Goal: Navigation & Orientation: Find specific page/section

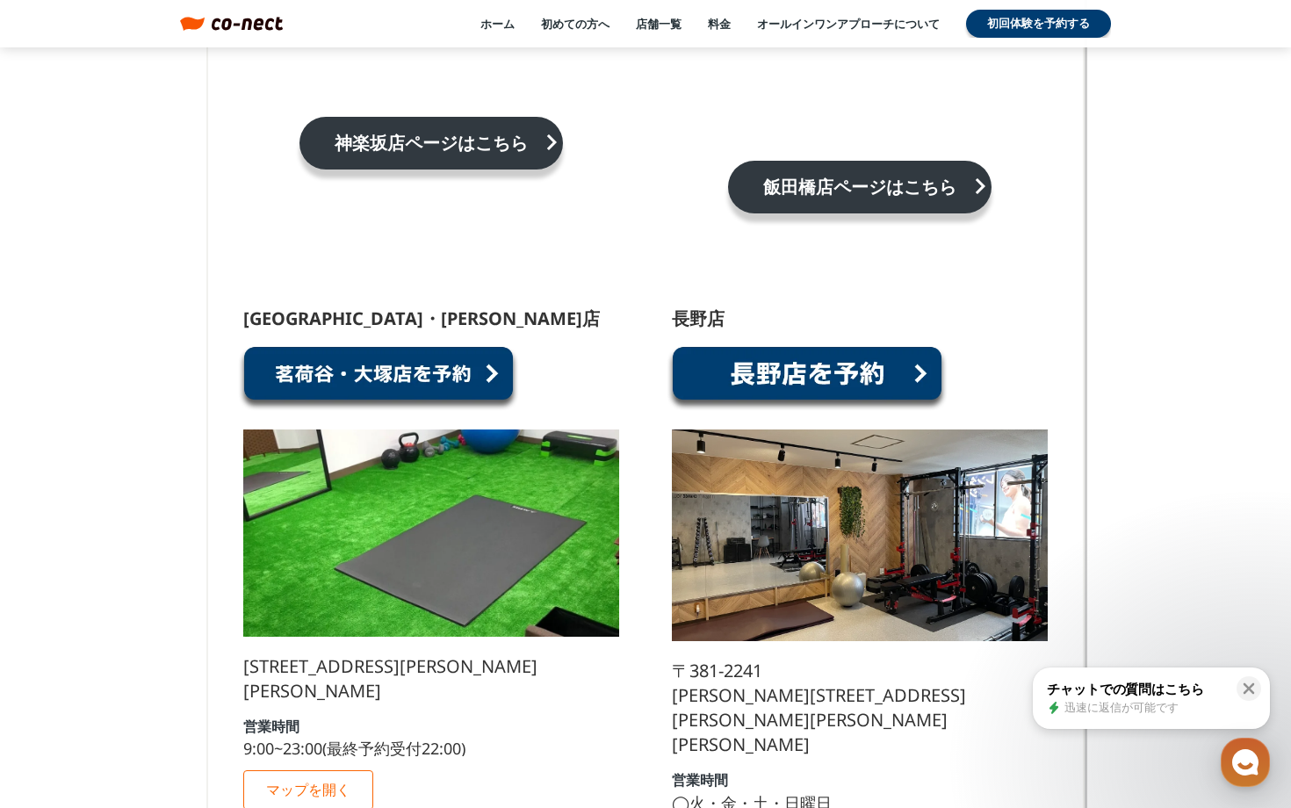
scroll to position [11521, 0]
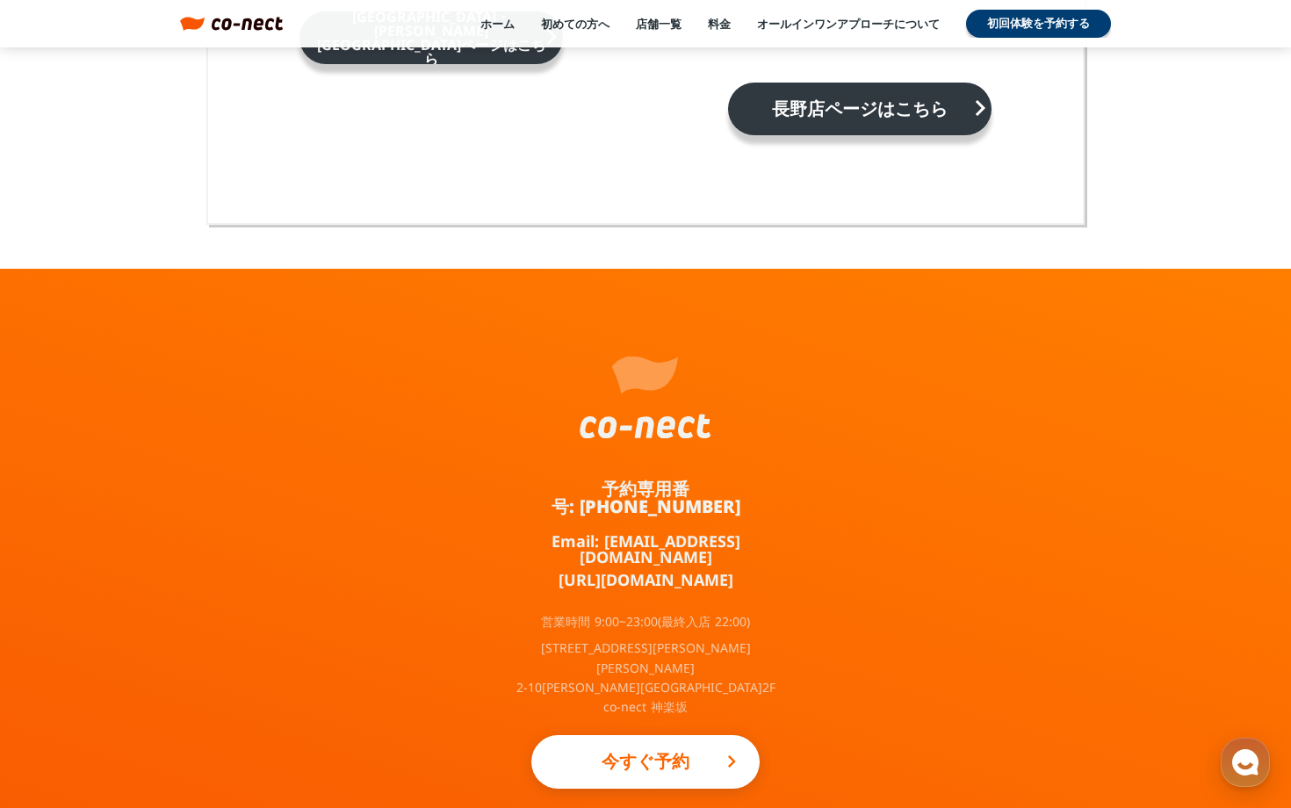
scroll to position [11521, 0]
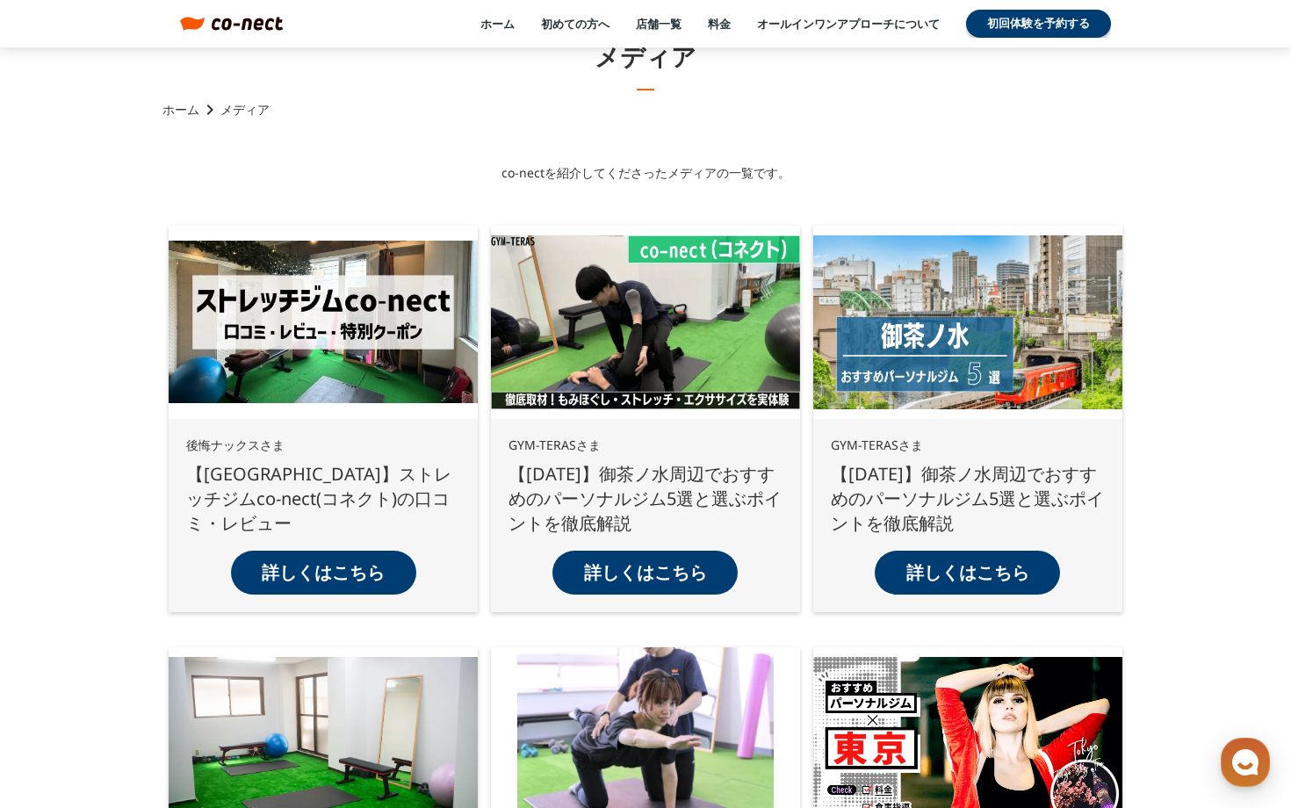
scroll to position [155, 0]
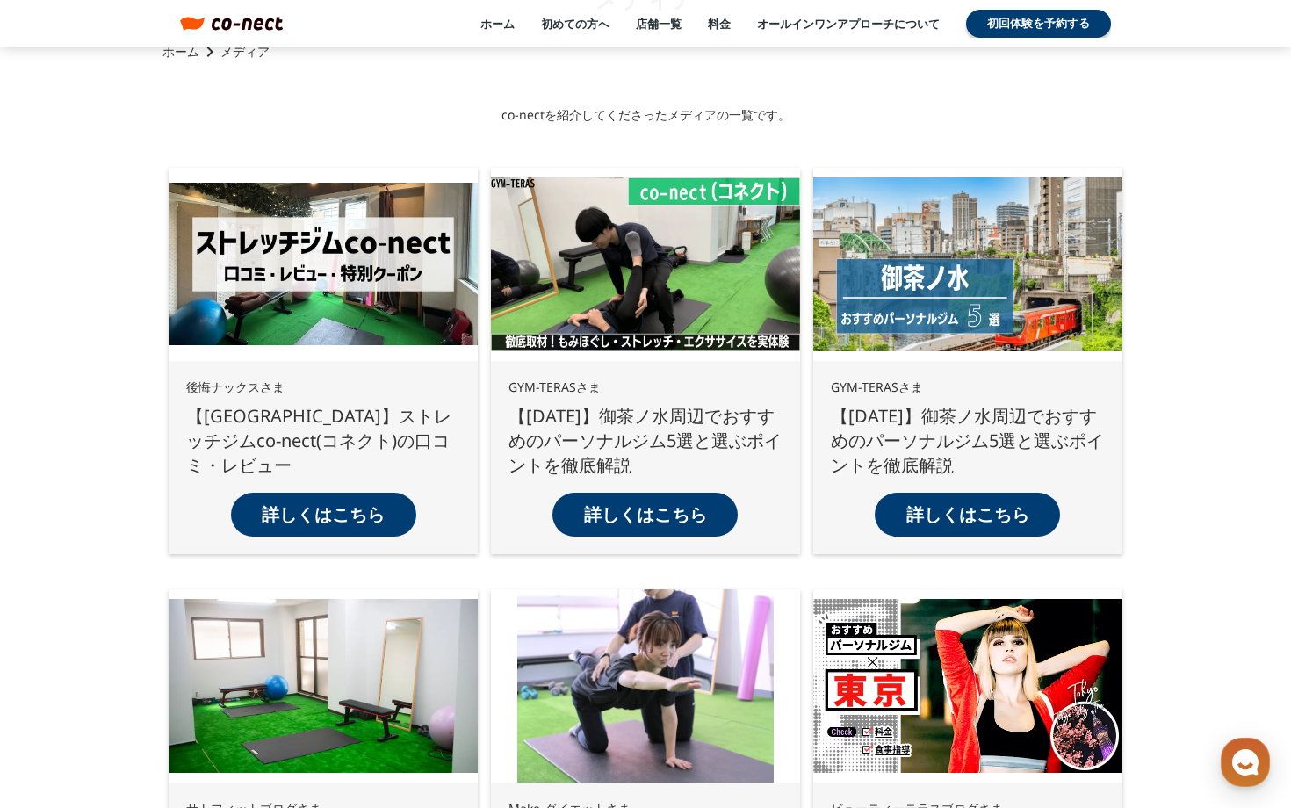
click at [368, 512] on p "詳しくはこちら" at bounding box center [323, 514] width 123 height 25
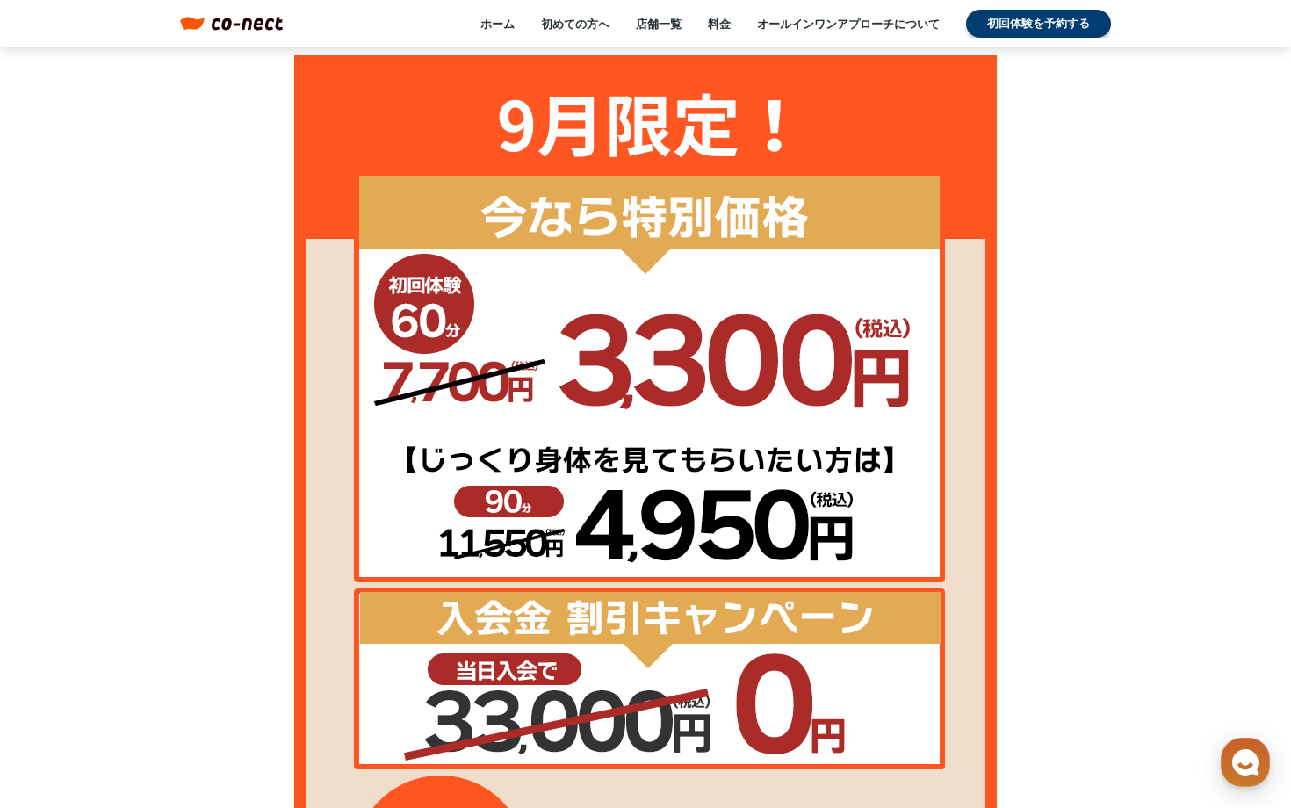
scroll to position [740, 0]
